Goal: Manage account settings

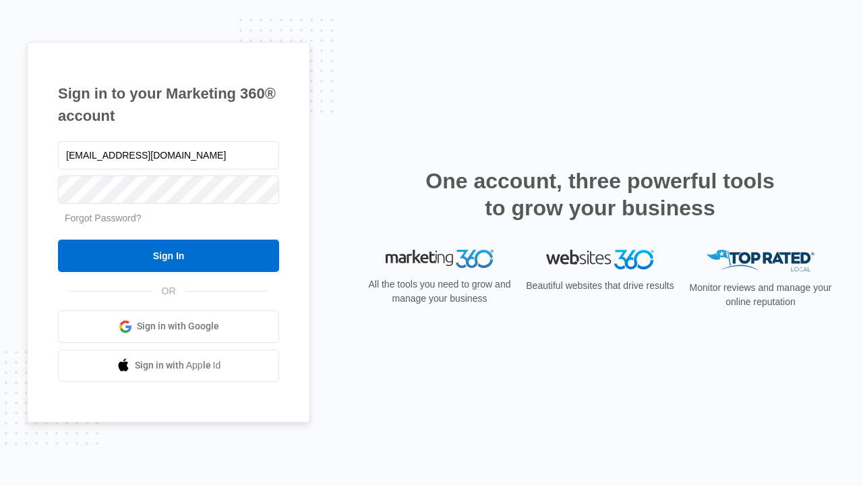
type input "[EMAIL_ADDRESS][DOMAIN_NAME]"
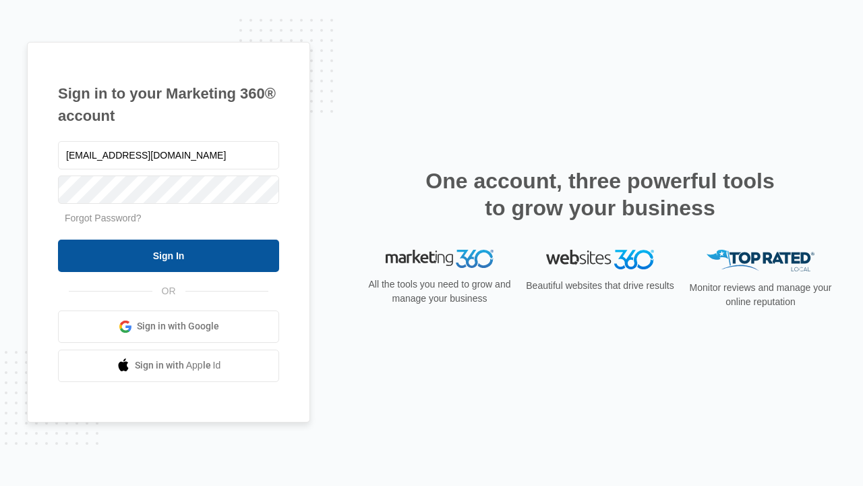
click at [169, 255] on input "Sign In" at bounding box center [168, 255] width 221 height 32
